Goal: Information Seeking & Learning: Understand process/instructions

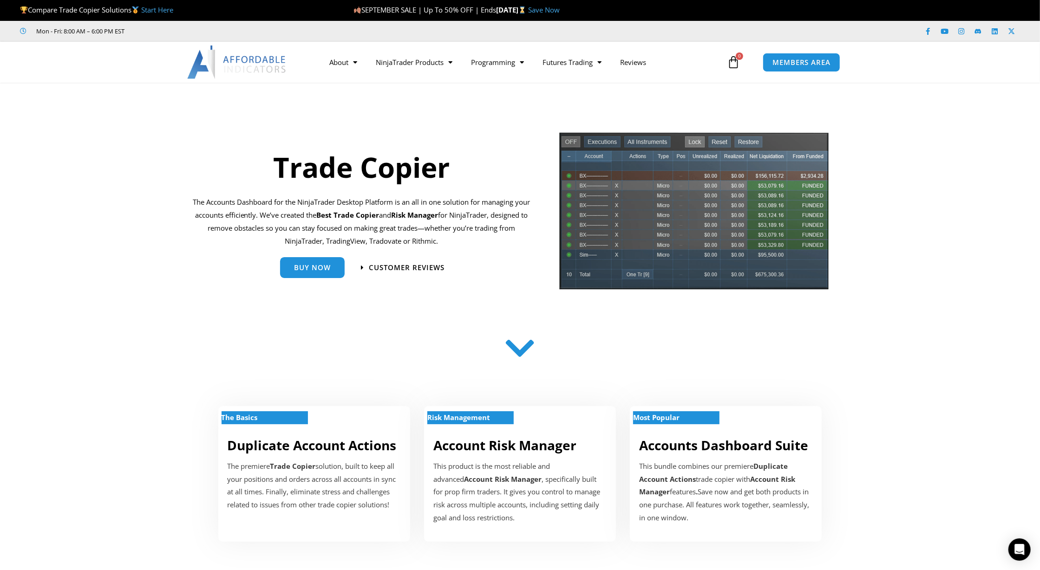
click at [478, 277] on section "Buy Now Customer Reviews" at bounding box center [362, 270] width 338 height 35
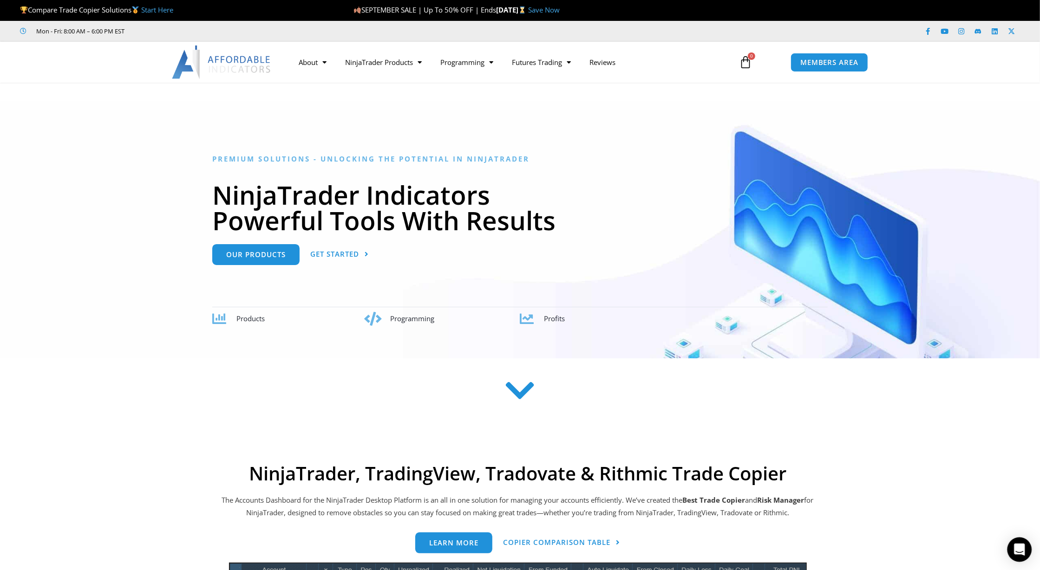
click at [1021, 548] on icon "Open Intercom Messenger" at bounding box center [1019, 550] width 11 height 12
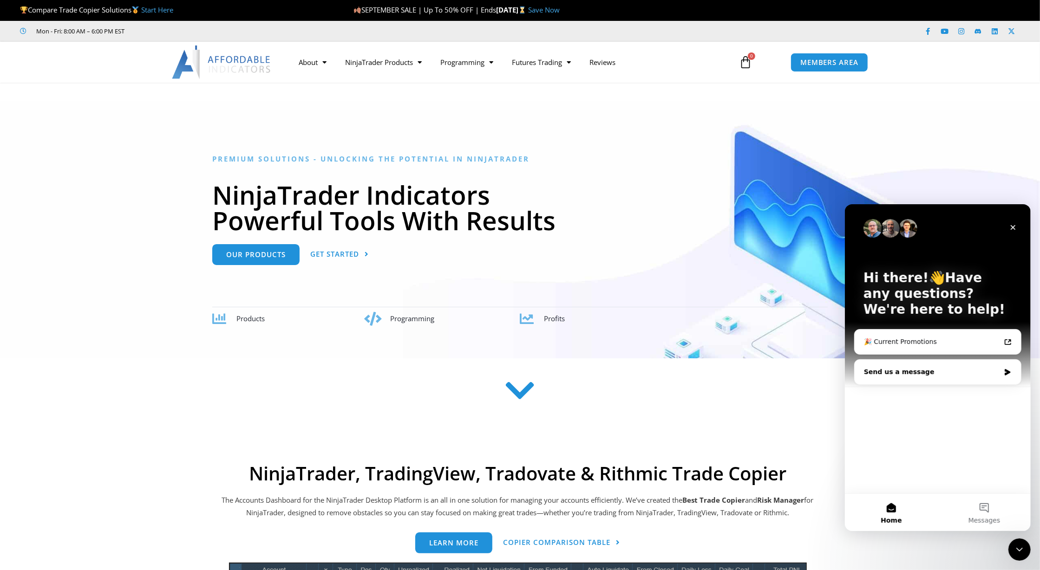
click at [955, 373] on div "Send us a message" at bounding box center [931, 372] width 136 height 10
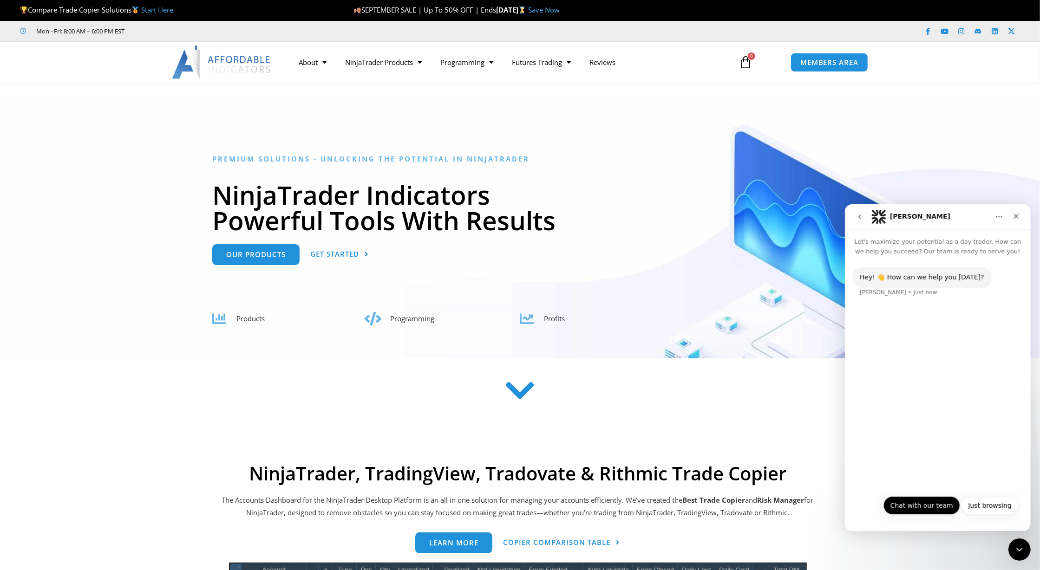
click at [943, 508] on button "Chat with our team" at bounding box center [921, 505] width 77 height 19
click at [935, 506] on button "Chat with our team" at bounding box center [921, 505] width 77 height 19
click at [909, 280] on div "Hey! 👋 How can we help you [DATE]?" at bounding box center [921, 277] width 124 height 9
click at [935, 435] on div "Hey! 👋 How can we help you today? Solomon • Just now Chat with our team • Just …" at bounding box center [937, 389] width 186 height 267
click at [940, 497] on div "Hey! 👋 How can we help you today? Solomon • Just now Chat with our team • Just …" at bounding box center [937, 389] width 186 height 267
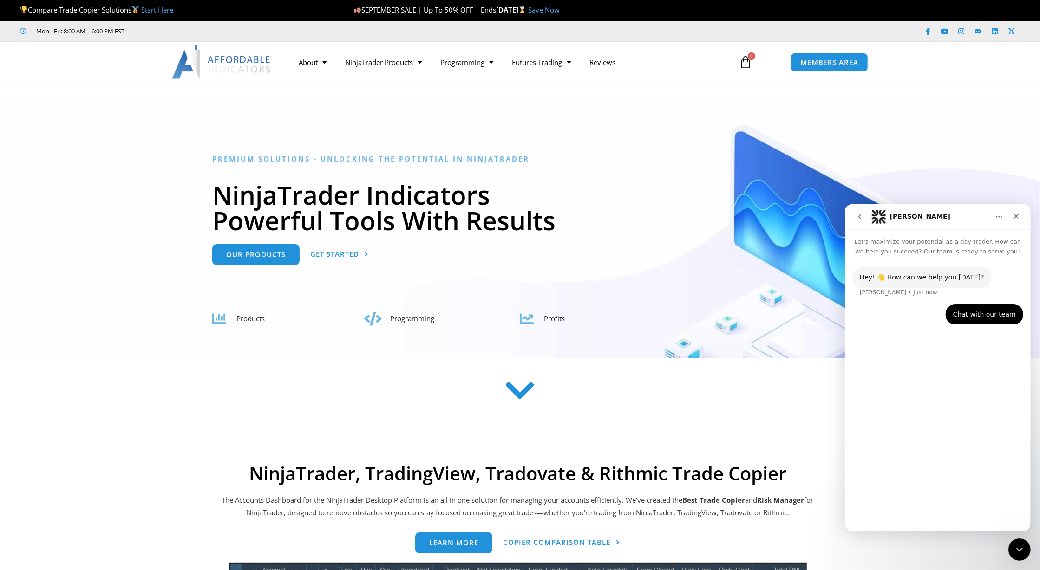
click at [969, 368] on div "Hey! 👋 How can we help you today? Solomon • Just now Chat with our team • Just …" at bounding box center [937, 389] width 186 height 267
click at [974, 508] on button "Yes" at bounding box center [978, 505] width 25 height 19
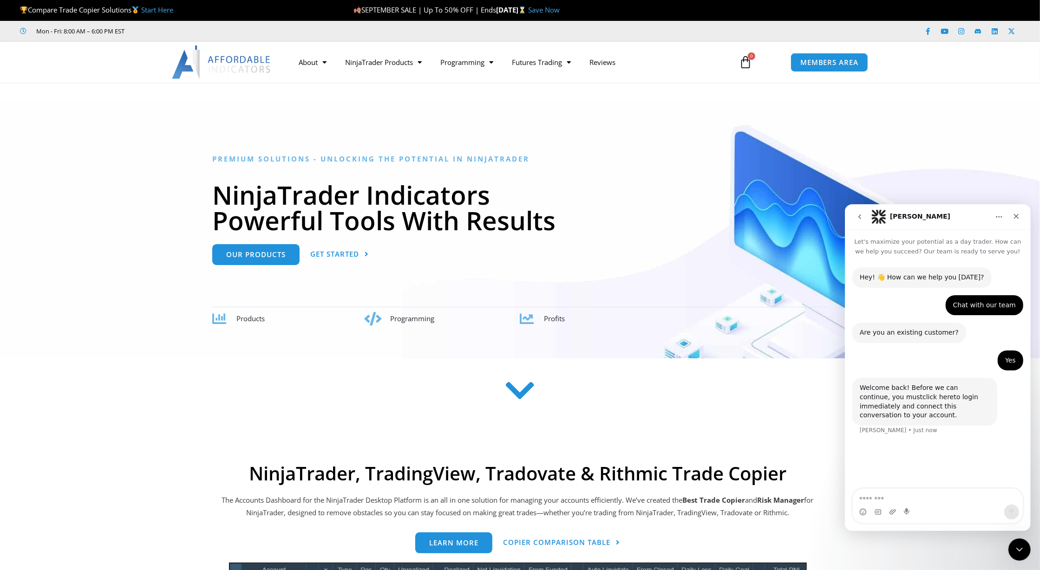
click at [922, 398] on link "click here" at bounding box center [937, 396] width 31 height 7
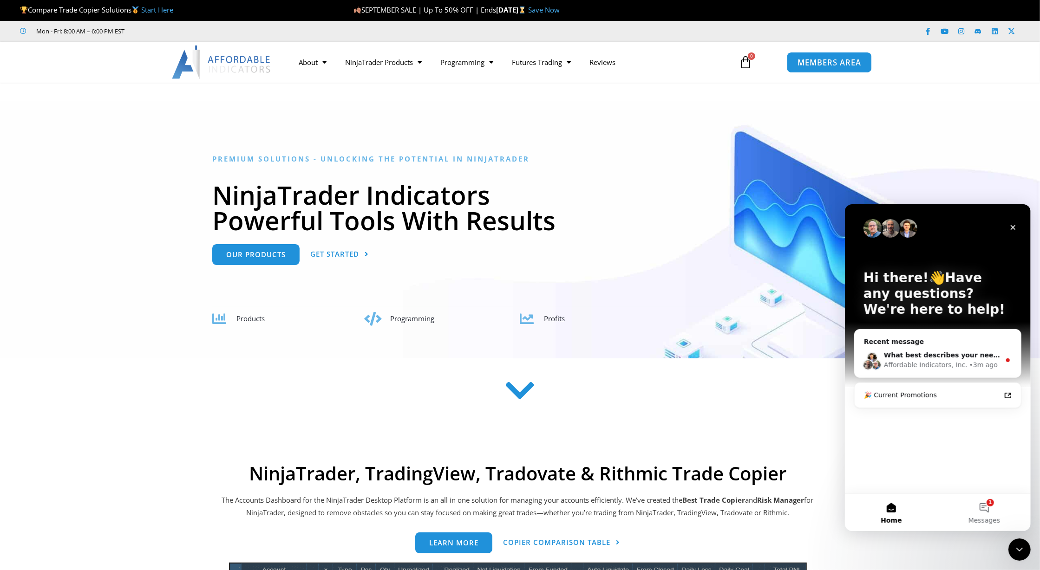
click at [814, 65] on span "MEMBERS AREA" at bounding box center [829, 63] width 64 height 8
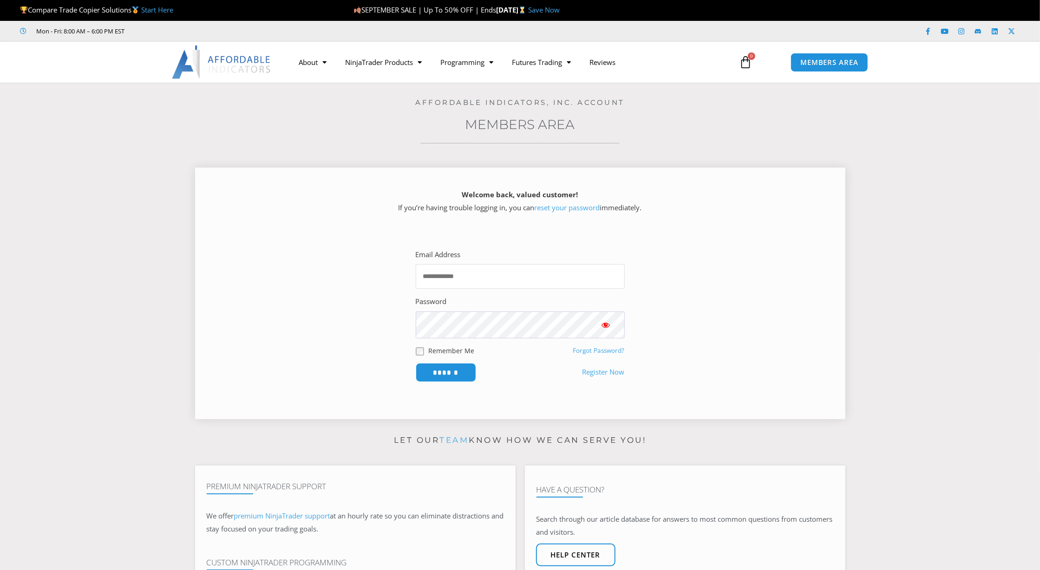
click at [451, 276] on input "Email Address" at bounding box center [520, 276] width 209 height 25
type input "**********"
click at [451, 380] on input "******" at bounding box center [446, 373] width 64 height 20
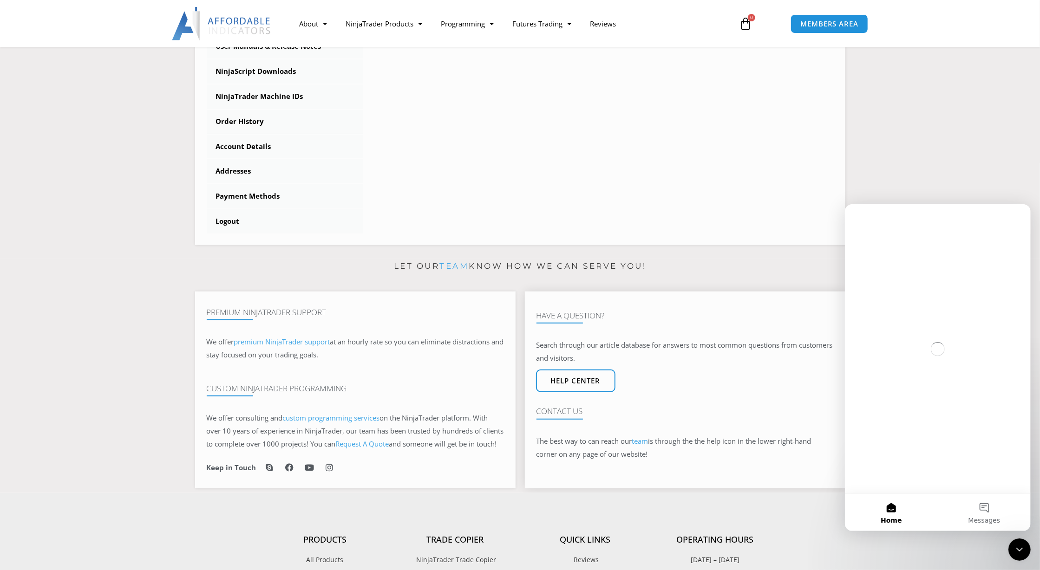
scroll to position [279, 0]
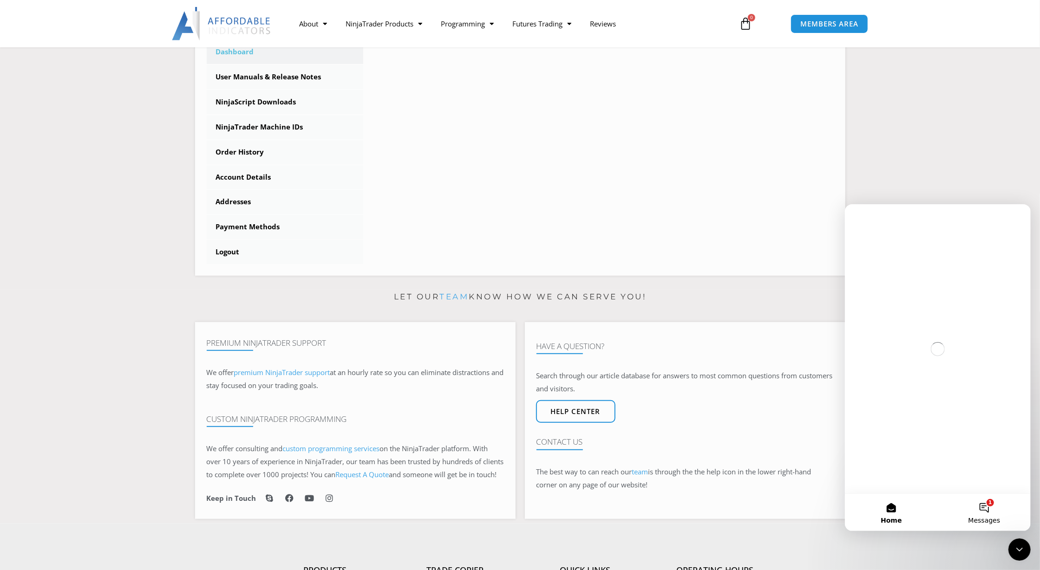
click at [988, 506] on button "1 Messages" at bounding box center [983, 512] width 93 height 37
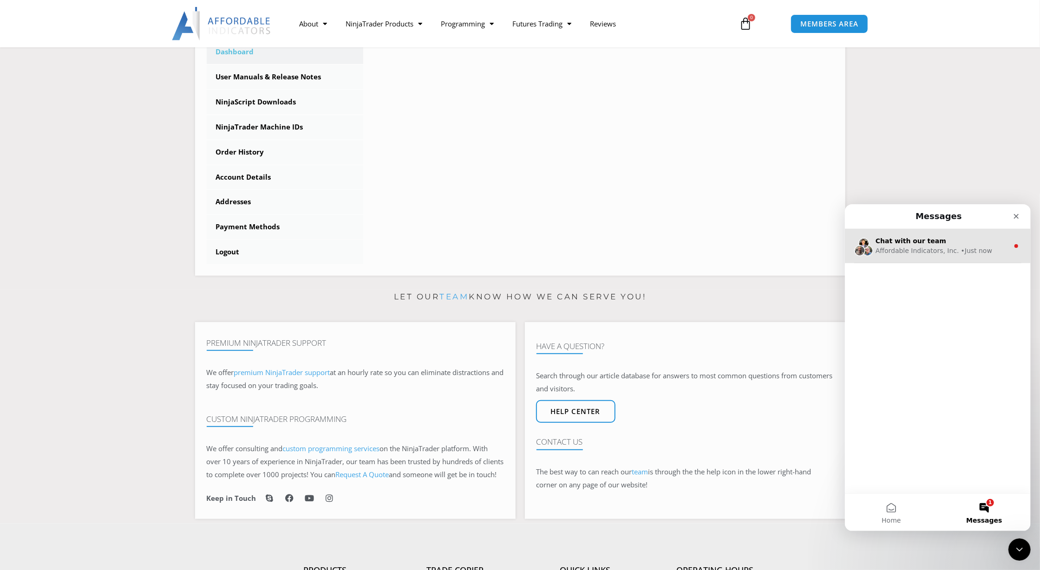
click at [925, 252] on div "Affordable Indicators, Inc." at bounding box center [917, 251] width 84 height 10
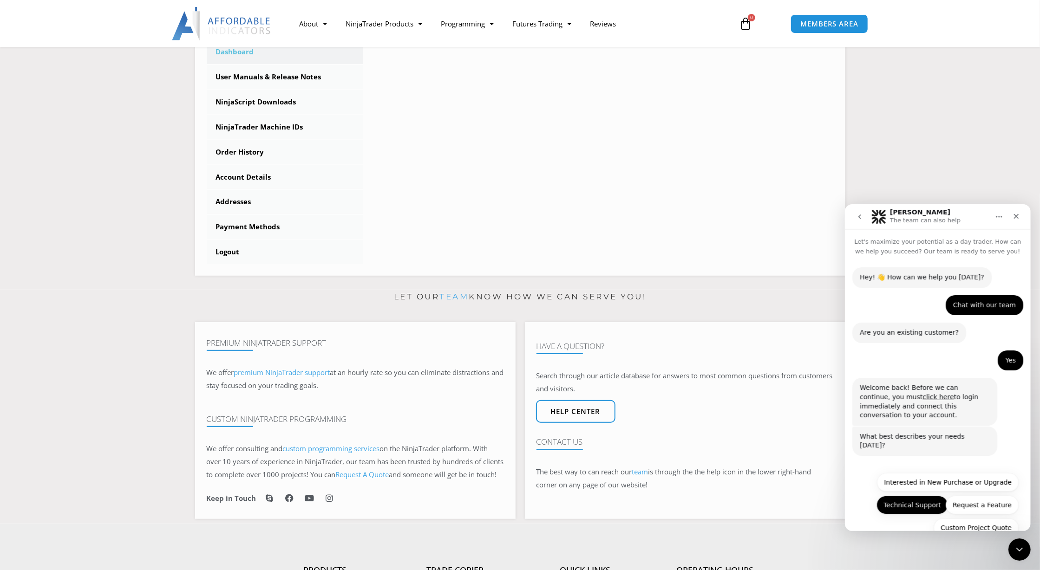
click at [921, 496] on button "Technical Support" at bounding box center [912, 505] width 72 height 19
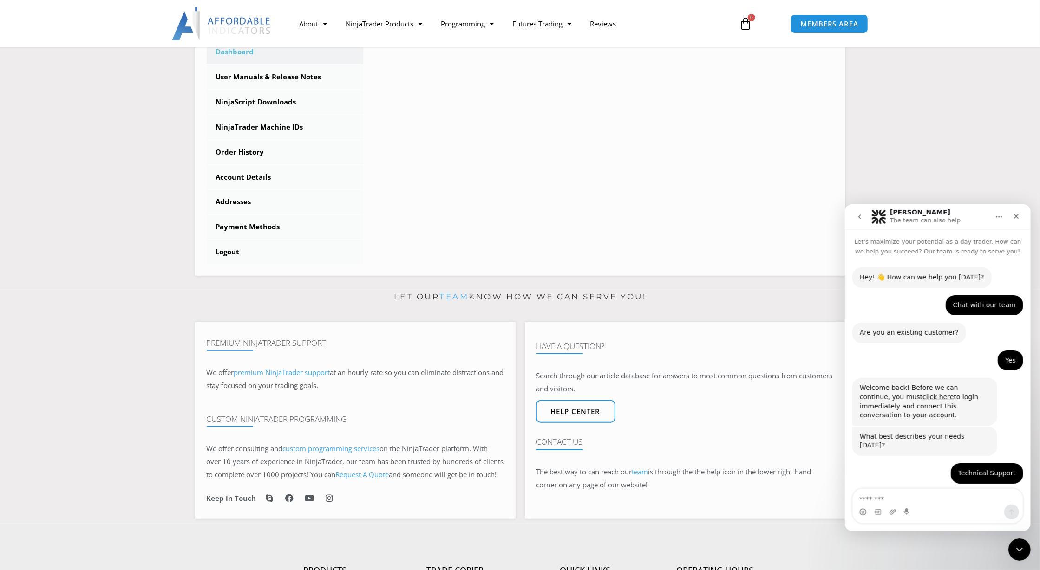
scroll to position [73, 0]
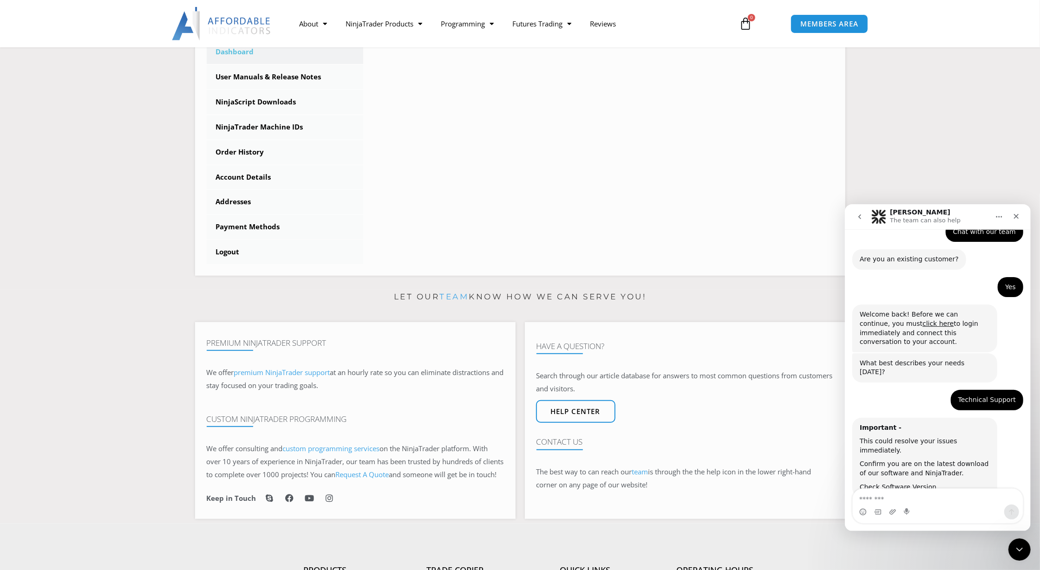
click at [889, 497] on textarea "Message…" at bounding box center [937, 497] width 170 height 16
type textarea "*"
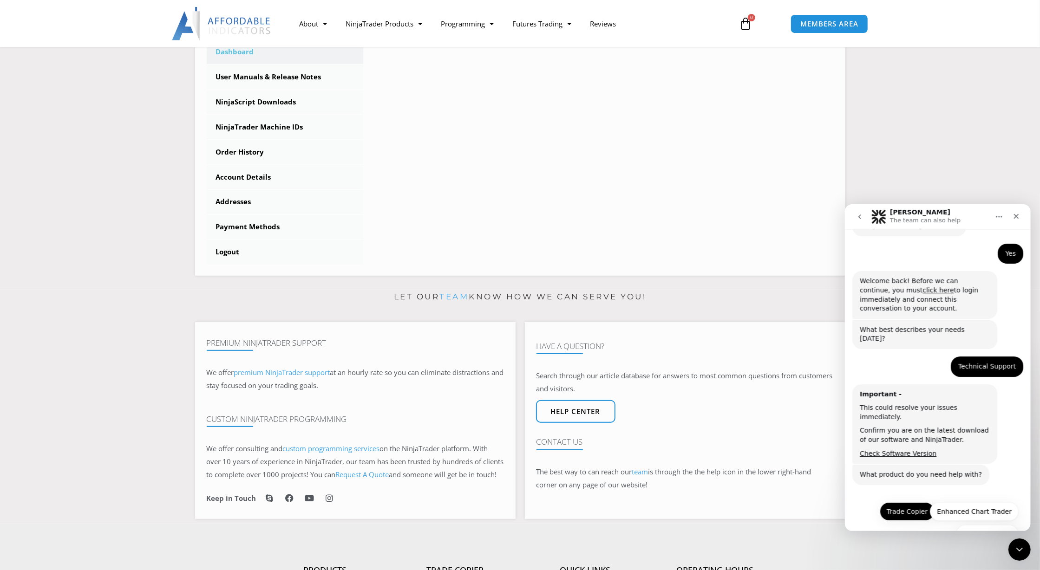
click at [906, 502] on button "Trade Copier" at bounding box center [906, 511] width 55 height 19
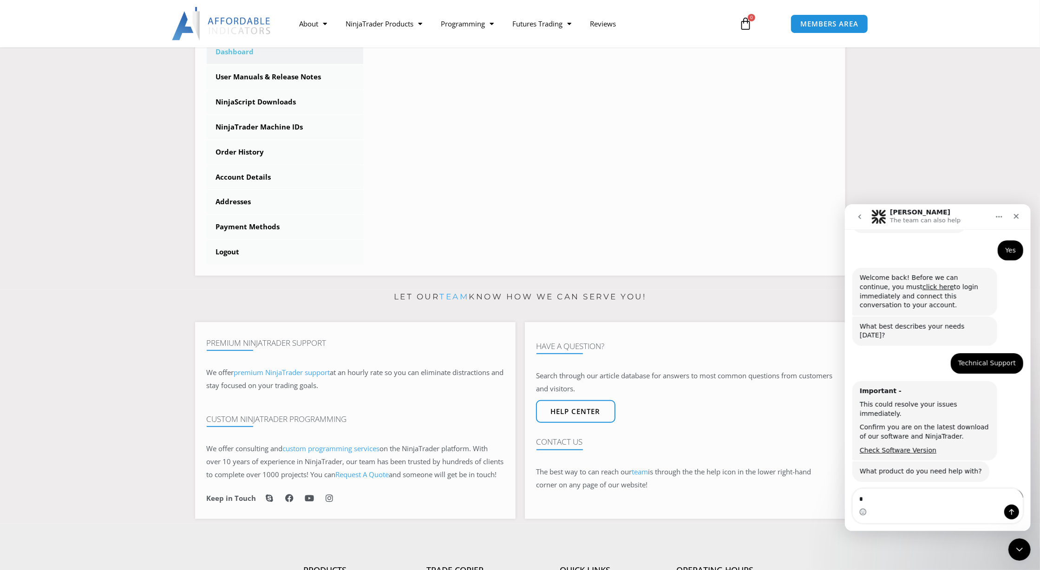
scroll to position [187, 0]
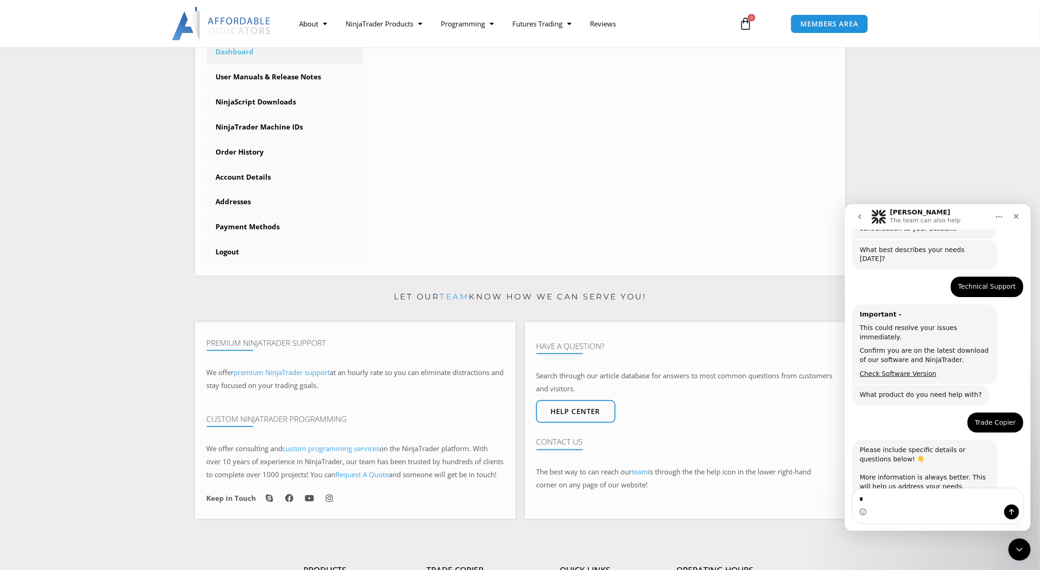
click at [900, 501] on textarea "*" at bounding box center [937, 497] width 170 height 16
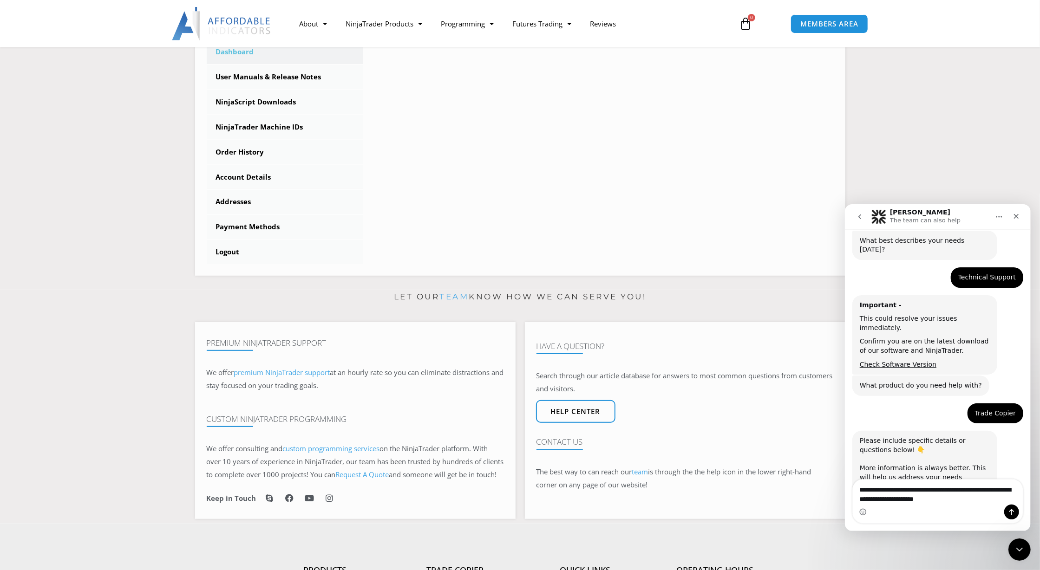
scroll to position [226, 0]
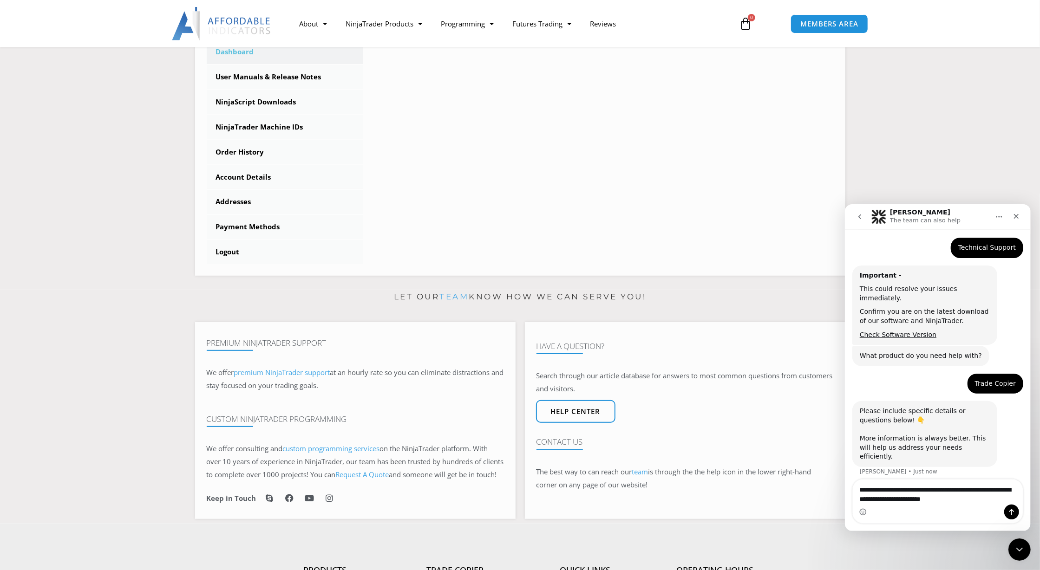
type textarea "**********"
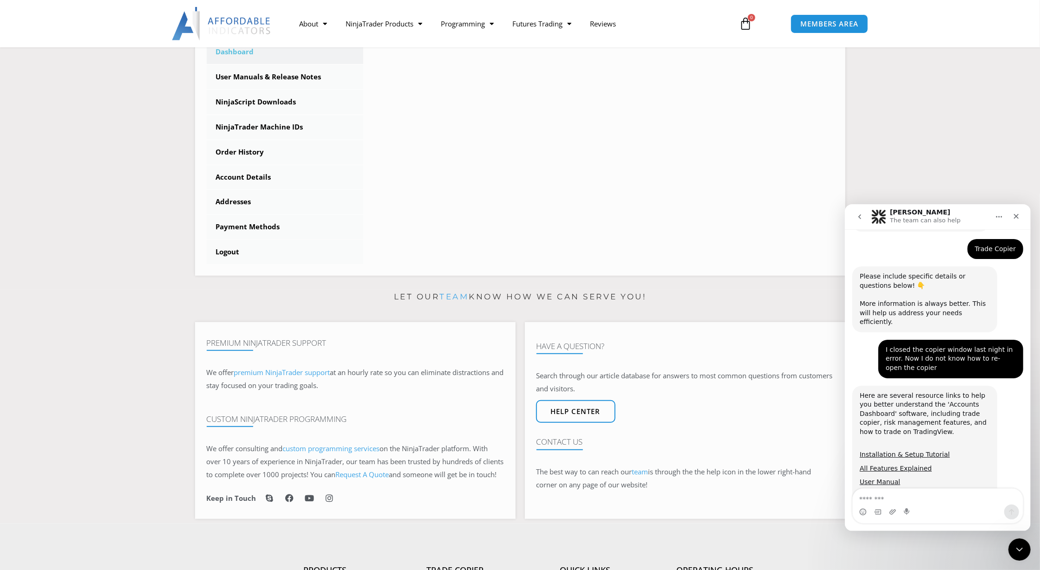
scroll to position [382, 0]
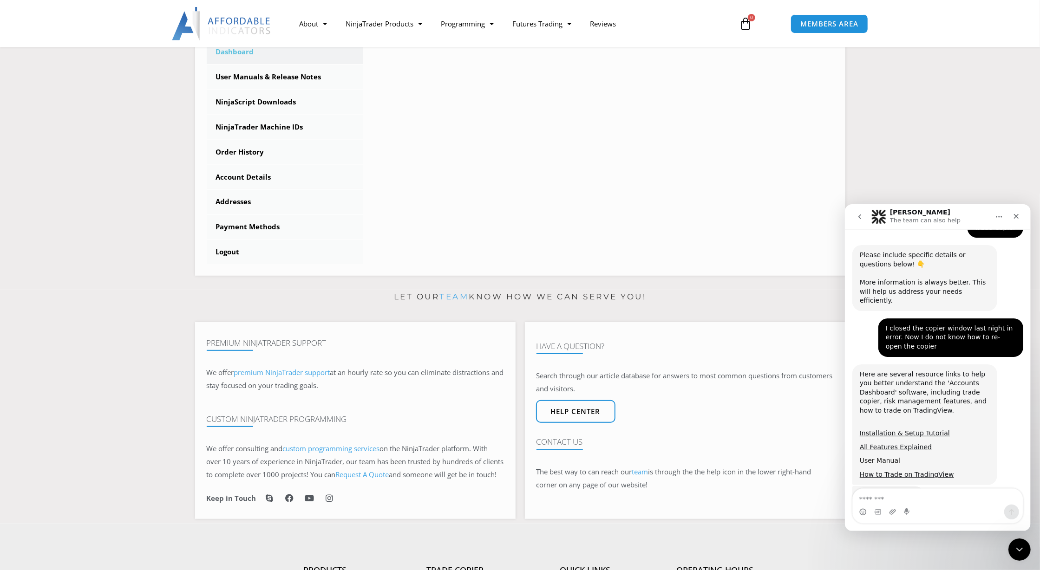
click at [880, 457] on link "User Manual" at bounding box center [879, 460] width 40 height 7
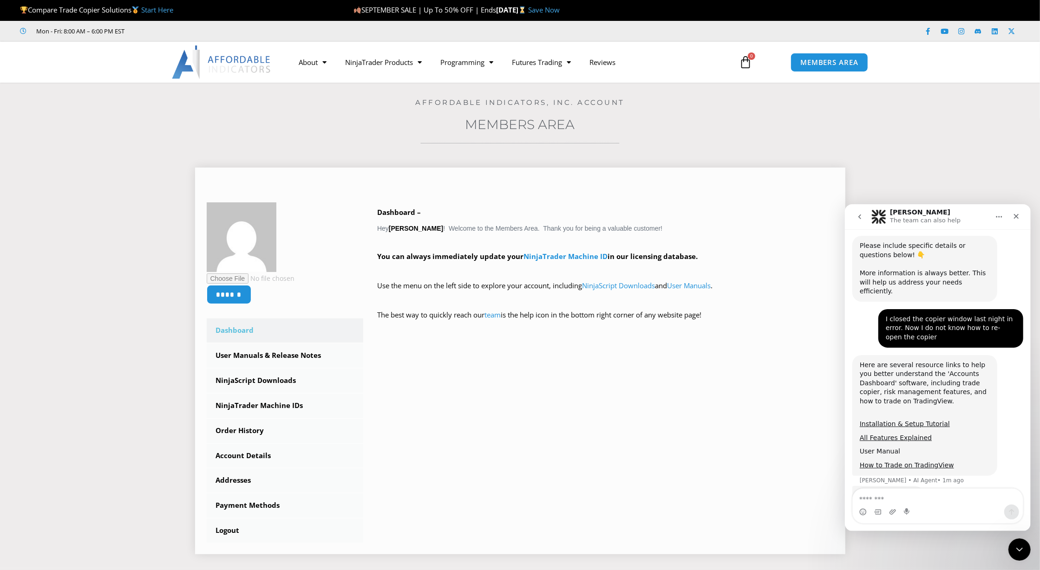
scroll to position [31, 0]
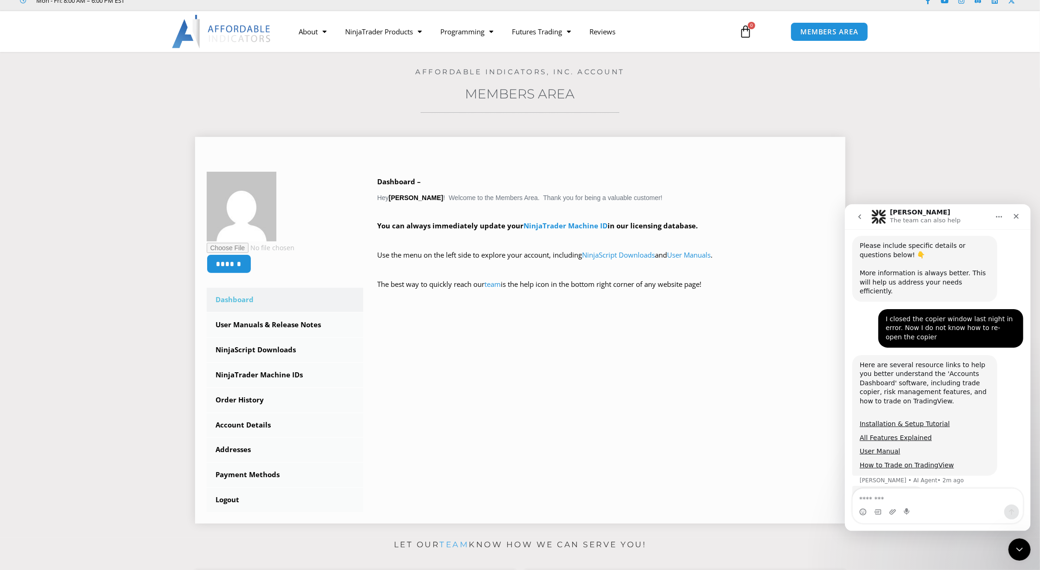
click at [228, 296] on link "Dashboard" at bounding box center [285, 300] width 157 height 24
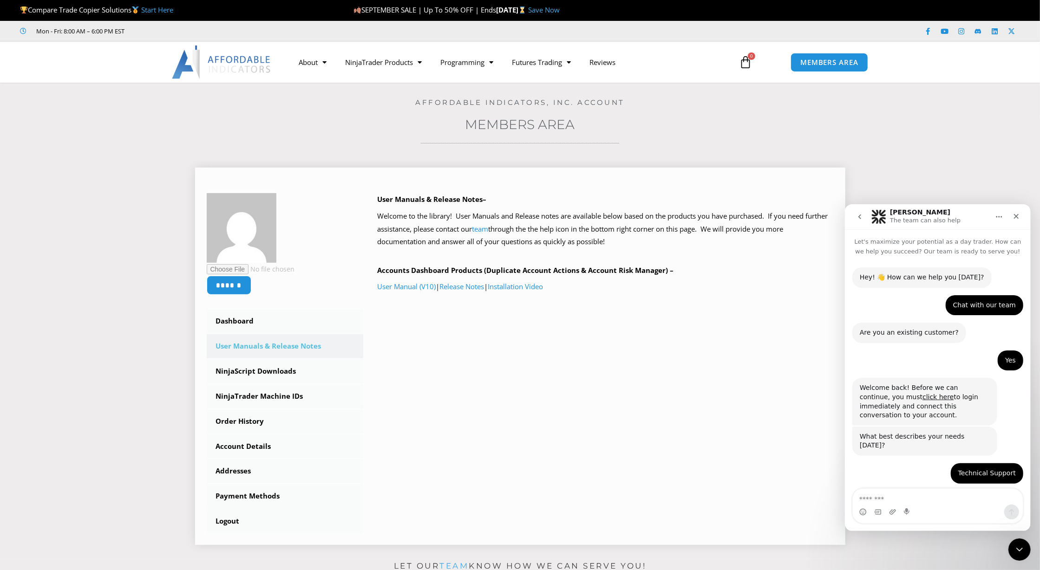
scroll to position [382, 0]
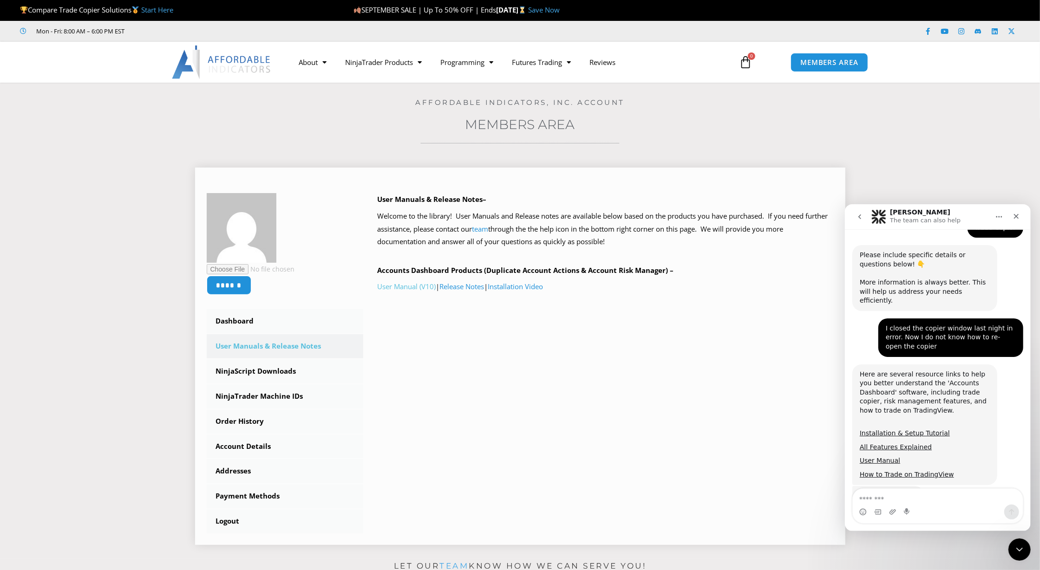
click at [413, 288] on link "User Manual (V10)" at bounding box center [406, 286] width 59 height 9
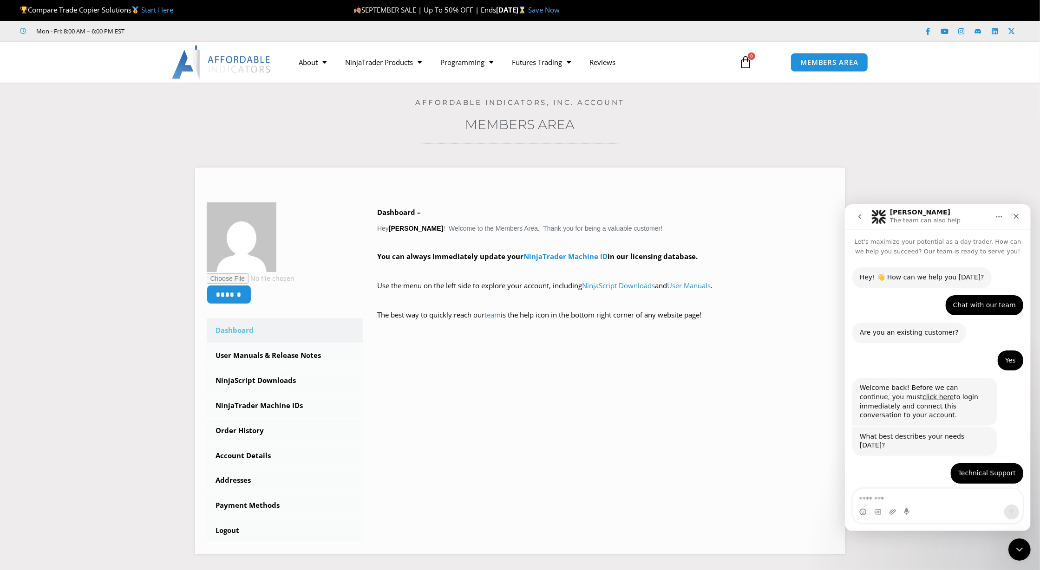
scroll to position [382, 0]
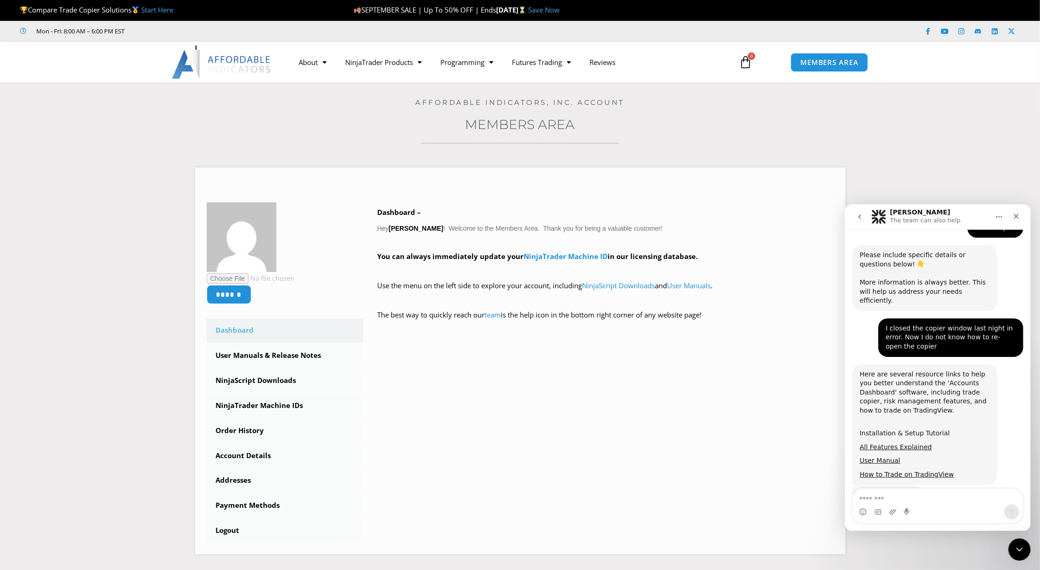
click at [887, 429] on link "Installation & Setup Tutorial" at bounding box center [904, 432] width 90 height 7
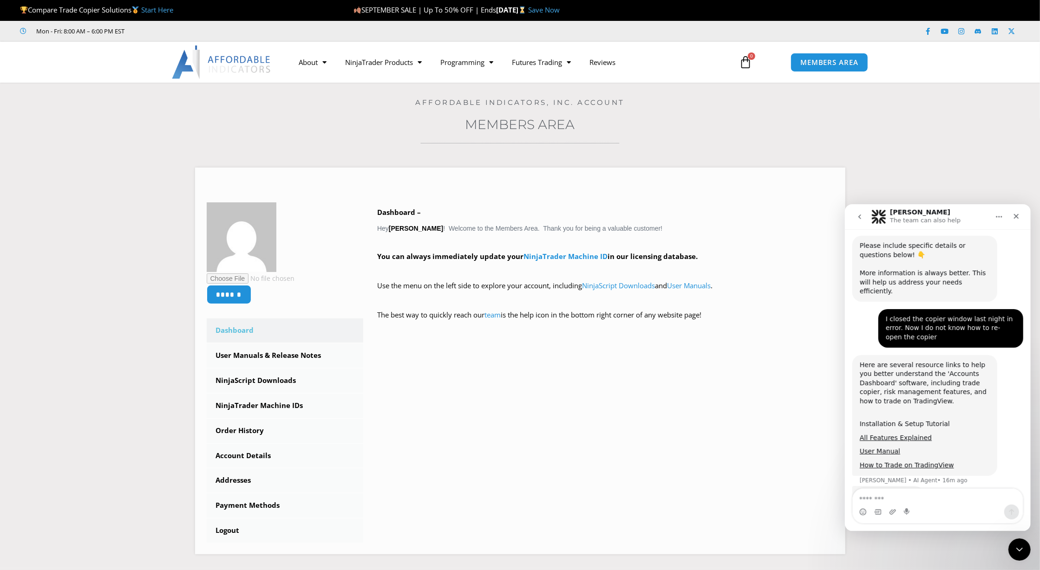
scroll to position [439, 0]
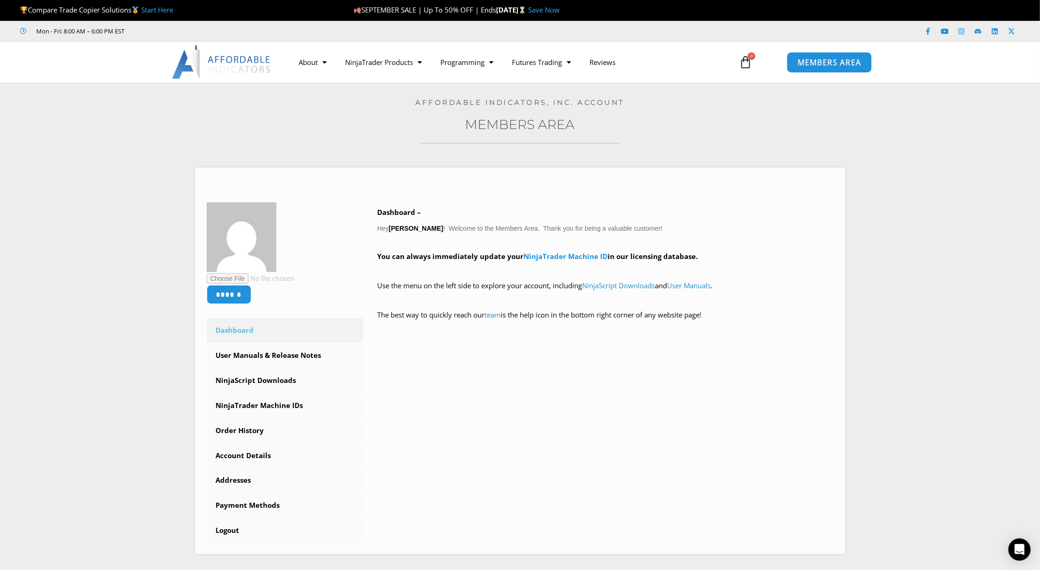
click at [831, 64] on span "MEMBERS AREA" at bounding box center [829, 63] width 64 height 8
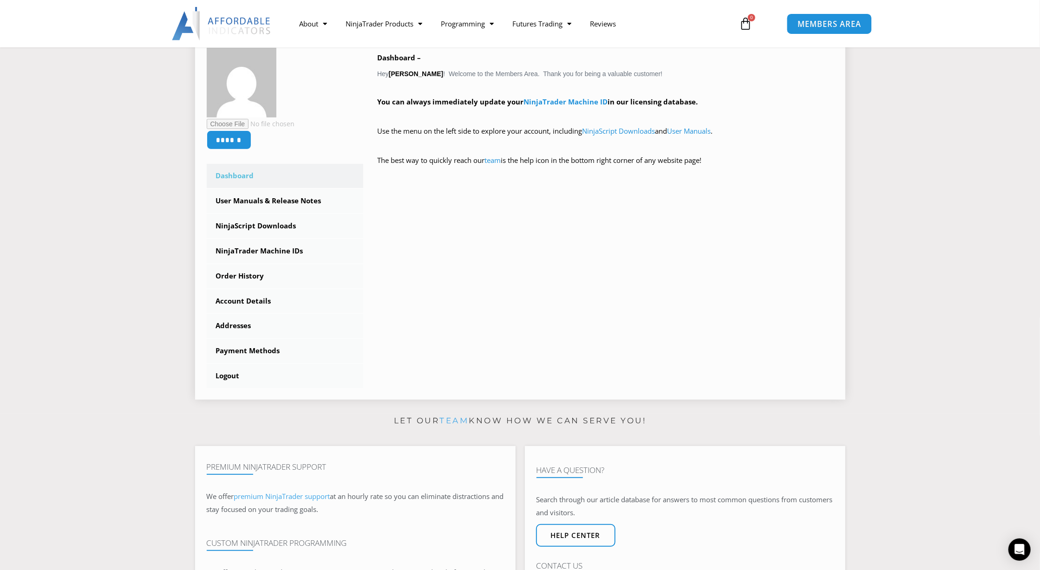
scroll to position [186, 0]
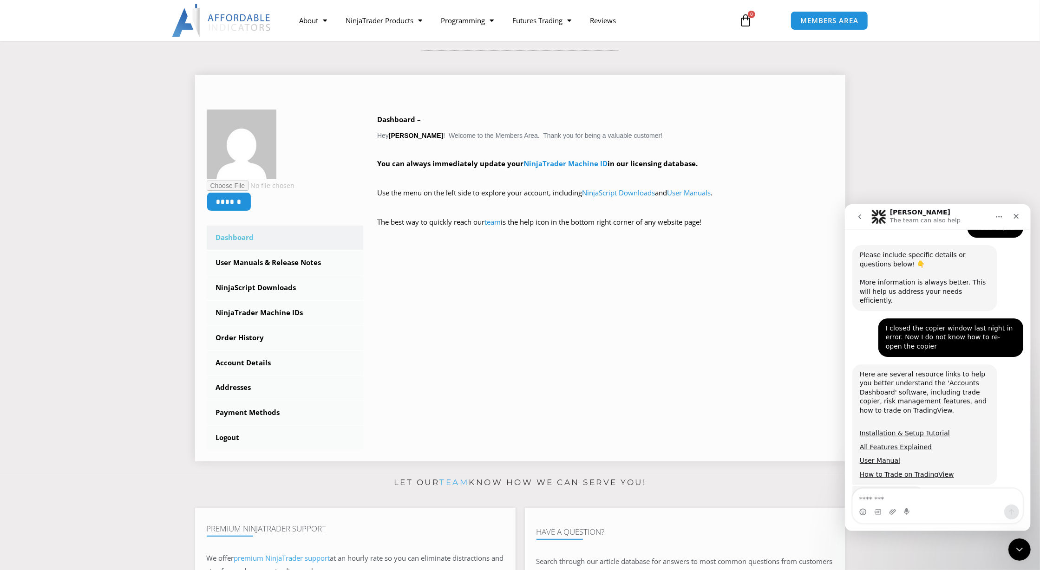
scroll to position [62, 0]
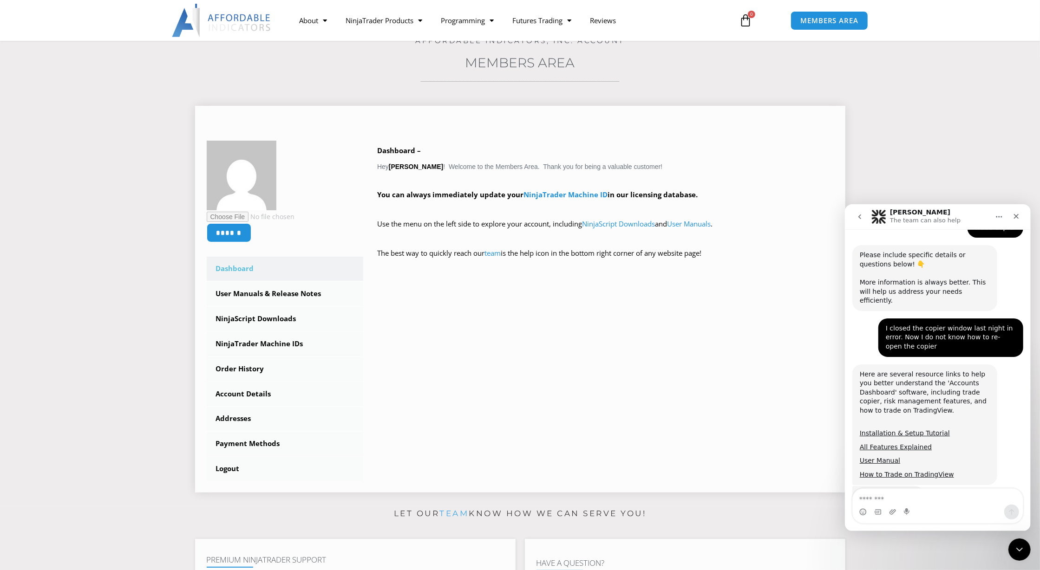
click at [572, 354] on div "****** Dashboard Subscriptions User Manuals & Release Notes NinjaScript Downloa…" at bounding box center [520, 311] width 627 height 340
click at [273, 342] on link "NinjaTrader Machine IDs" at bounding box center [285, 344] width 157 height 24
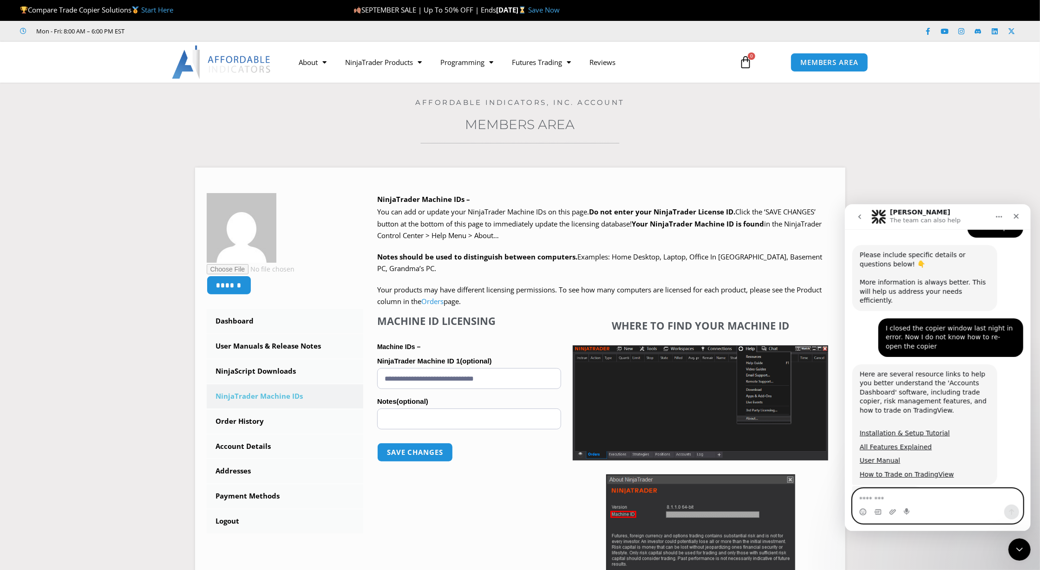
scroll to position [430, 0]
